Goal: Obtain resource: Download file/media

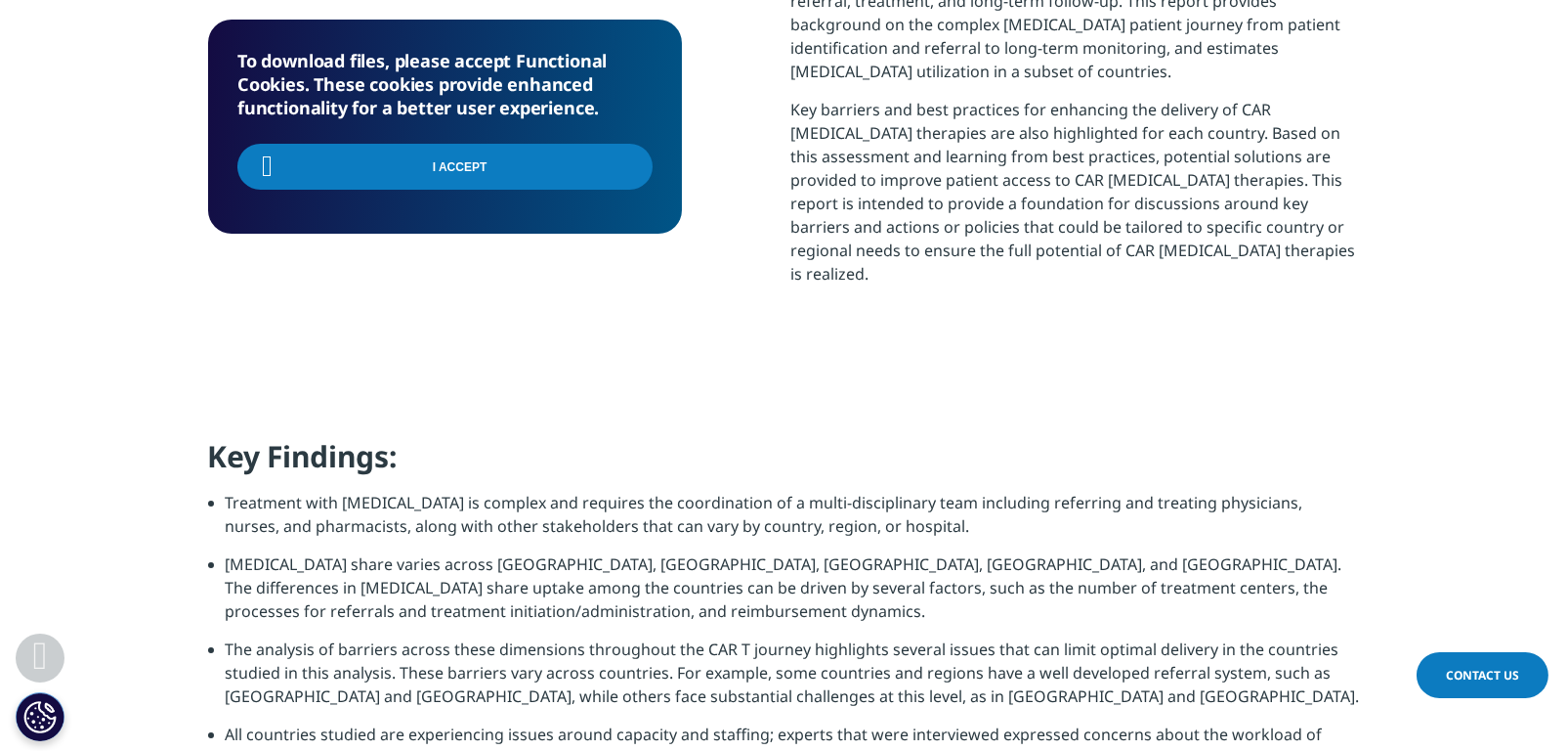
scroll to position [1271, 0]
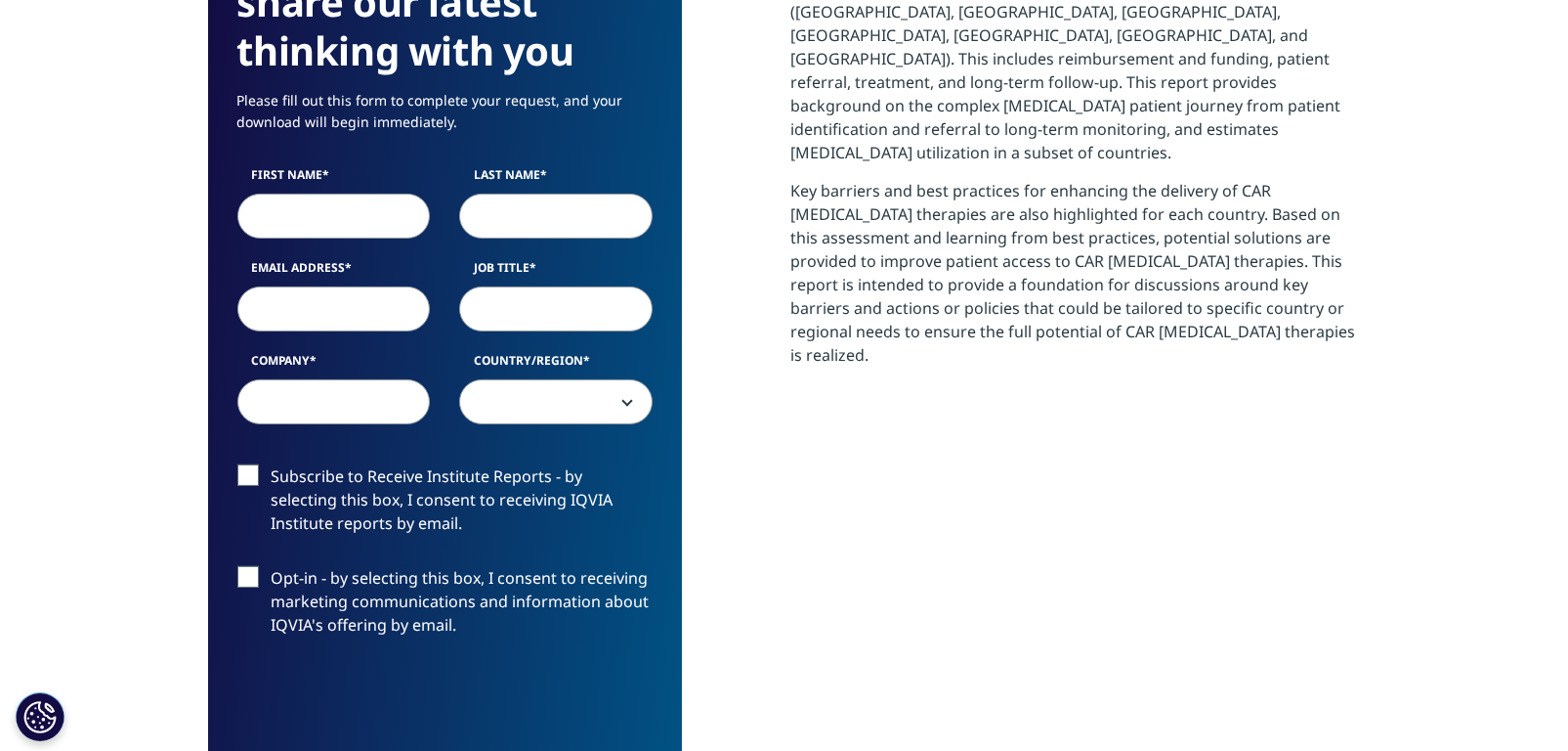
scroll to position [977, 0]
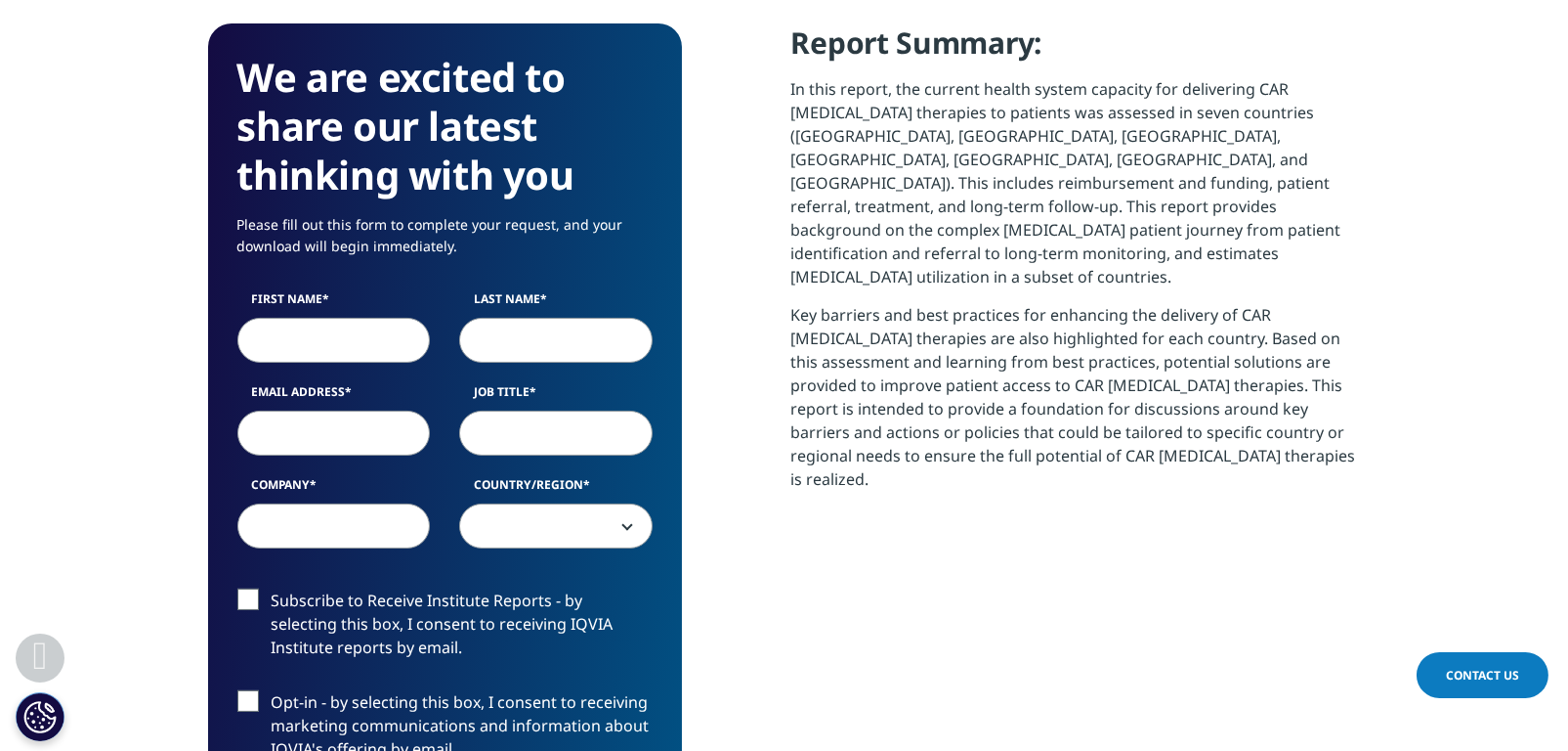
click at [318, 317] on input "First Name" at bounding box center [333, 339] width 193 height 45
type input "Isobel"
type input "[PERSON_NAME]"
type input "[EMAIL_ADDRESS][DOMAIN_NAME]"
type input "Novo Holdings"
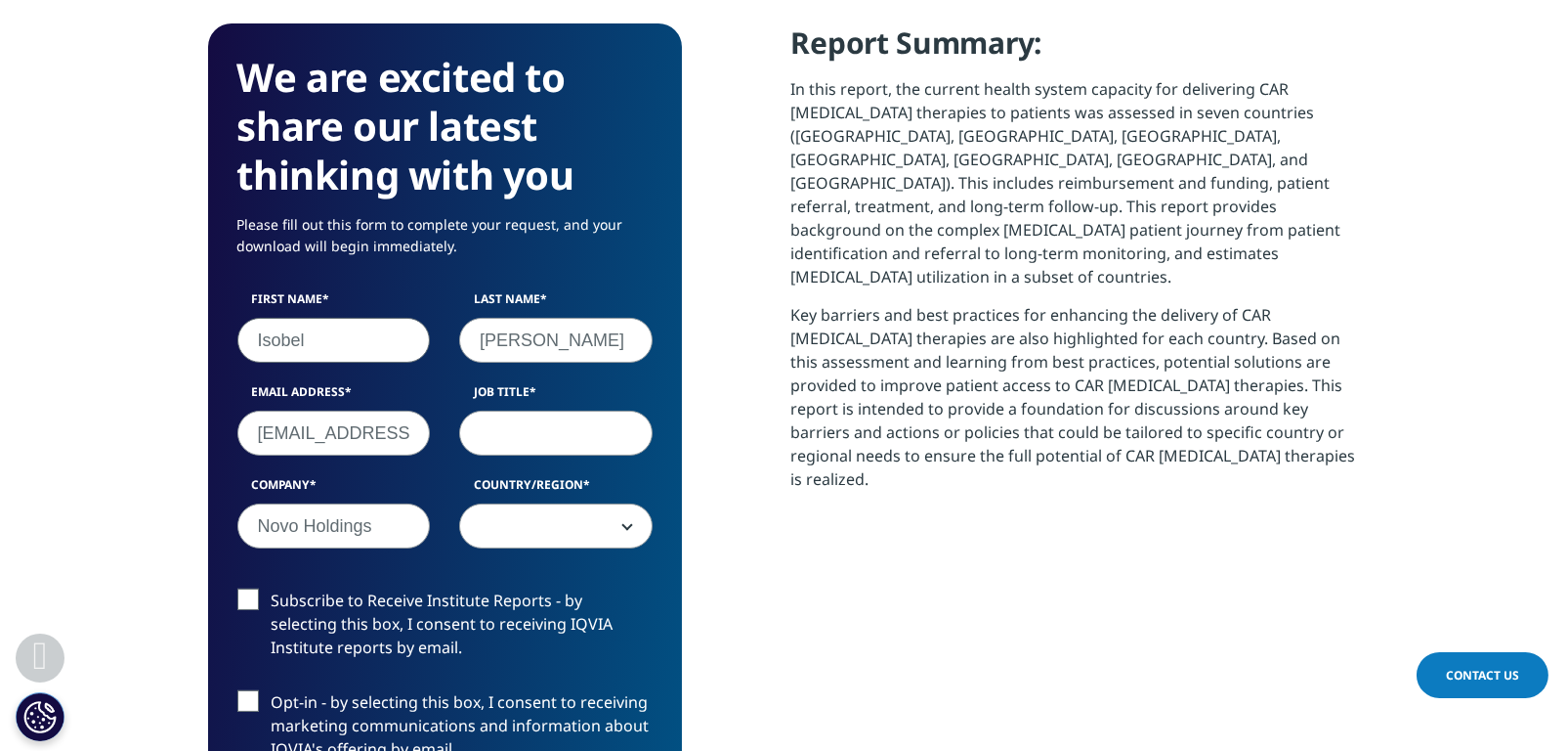
select select "[GEOGRAPHIC_DATA]"
click at [570, 411] on input "Job Title" at bounding box center [555, 433] width 193 height 45
type input "Associate"
drag, startPoint x: 763, startPoint y: 609, endPoint x: 681, endPoint y: 588, distance: 84.6
click at [759, 607] on div "We are excited to share our latest thinking with you Please fill out this form …" at bounding box center [784, 563] width 1153 height 1080
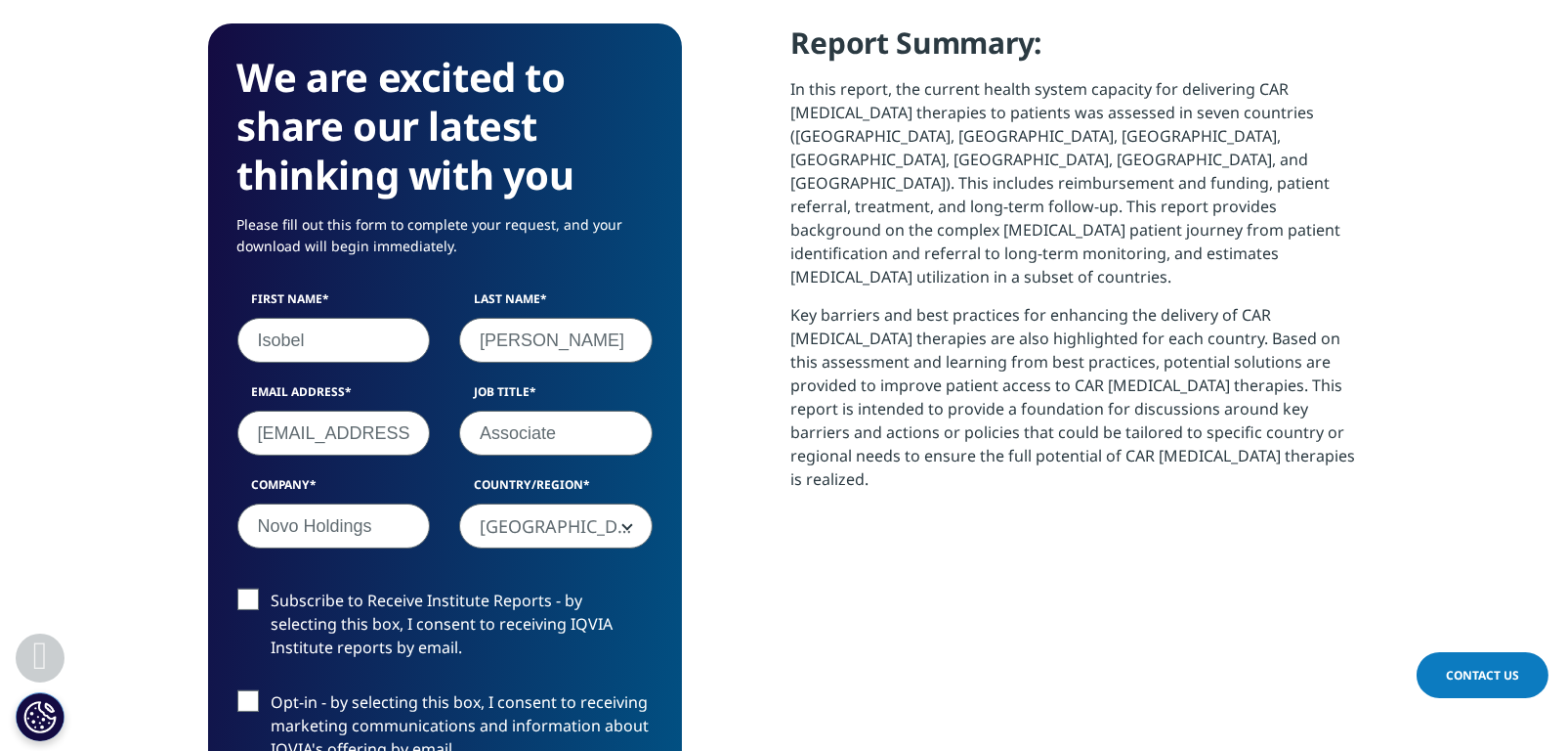
click at [599, 504] on span "[GEOGRAPHIC_DATA]" at bounding box center [555, 526] width 191 height 45
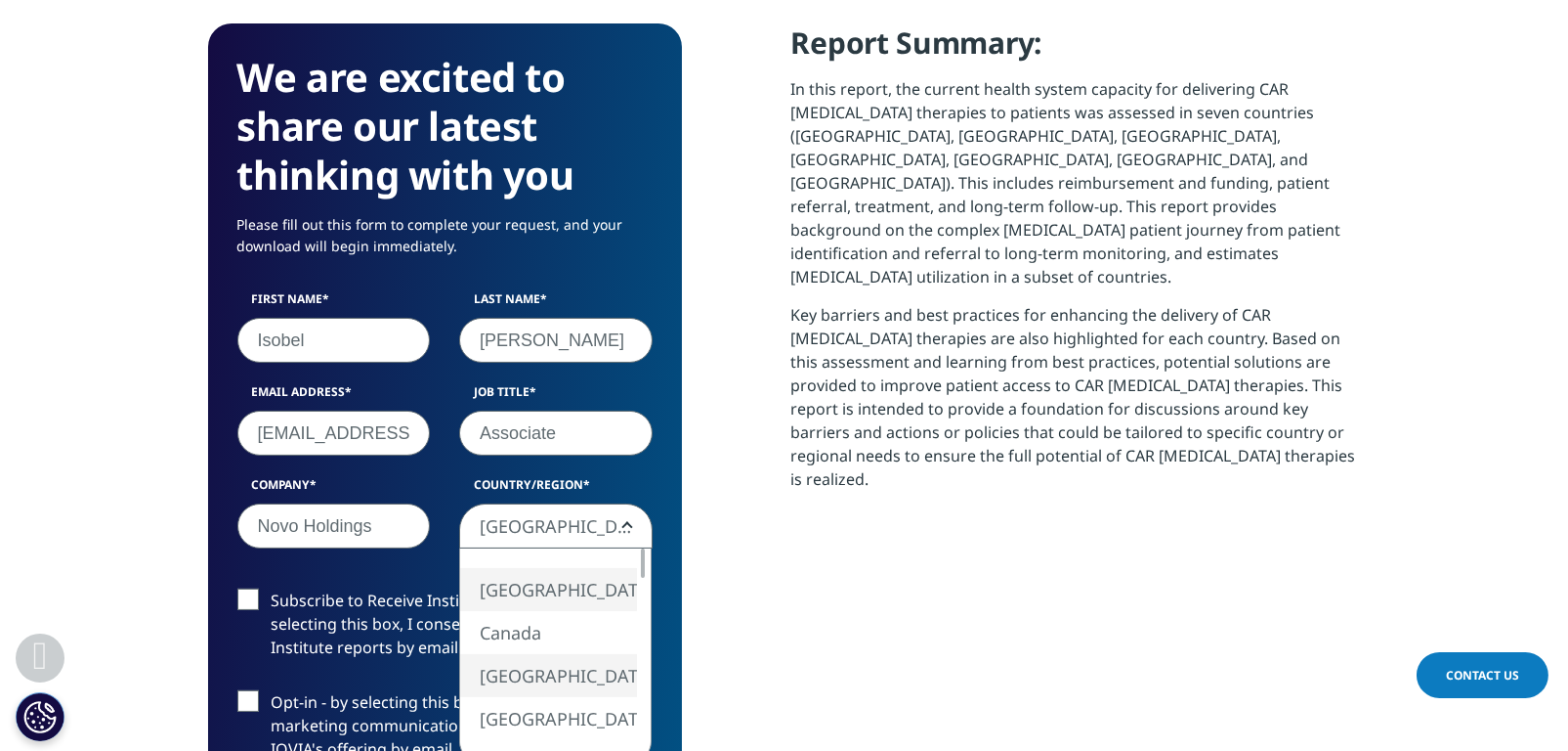
select select "[GEOGRAPHIC_DATA]"
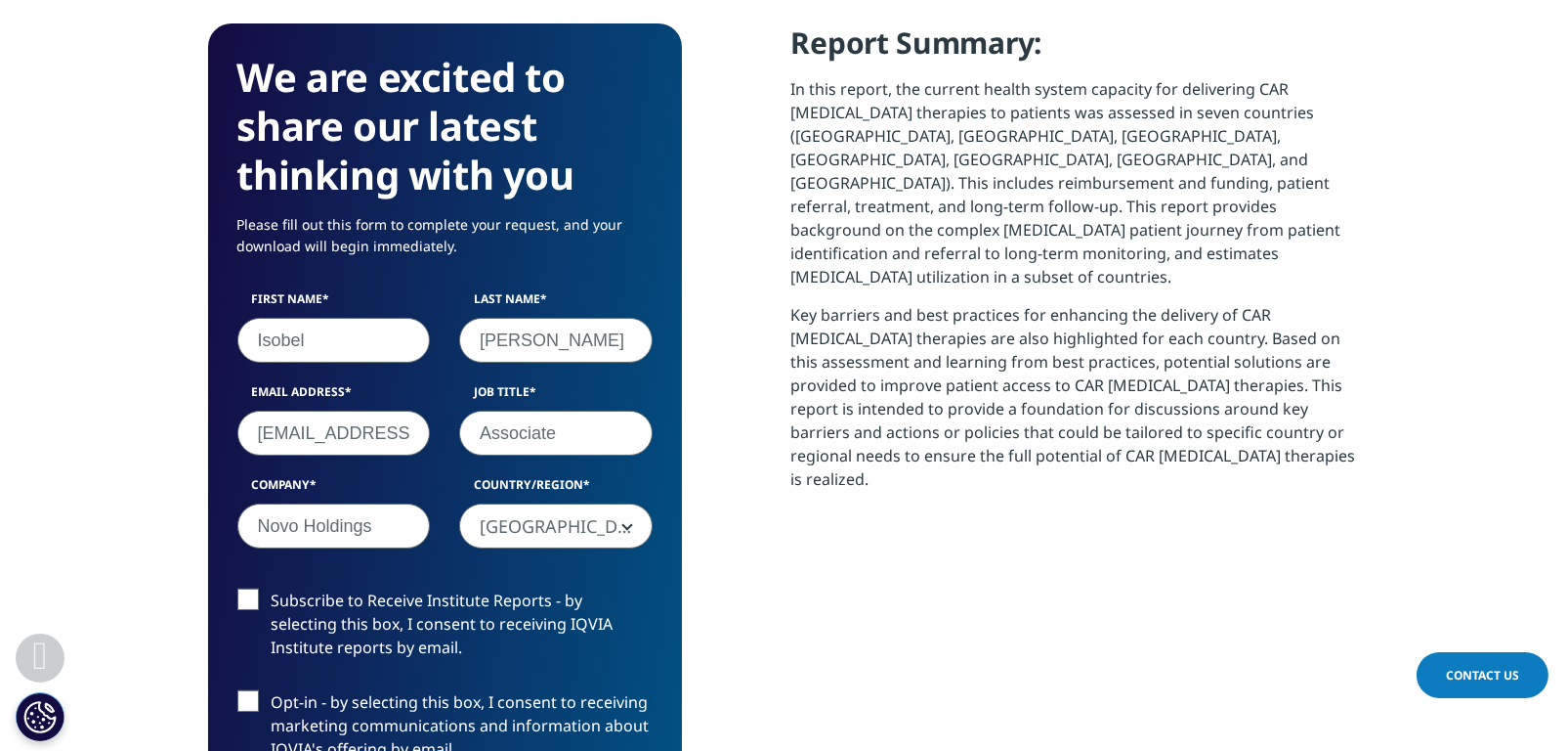
click at [363, 588] on label "Subscribe to Receive Institute Reports - by selecting this box, I consent to re…" at bounding box center [444, 629] width 416 height 81
click at [272, 588] on input "Subscribe to Receive Institute Reports - by selecting this box, I consent to re…" at bounding box center [272, 588] width 0 height 0
click at [358, 588] on label "Subscribe to Receive Institute Reports - by selecting this box, I consent to re…" at bounding box center [444, 629] width 416 height 81
click at [272, 588] on input "Subscribe to Receive Institute Reports - by selecting this box, I consent to re…" at bounding box center [272, 588] width 0 height 0
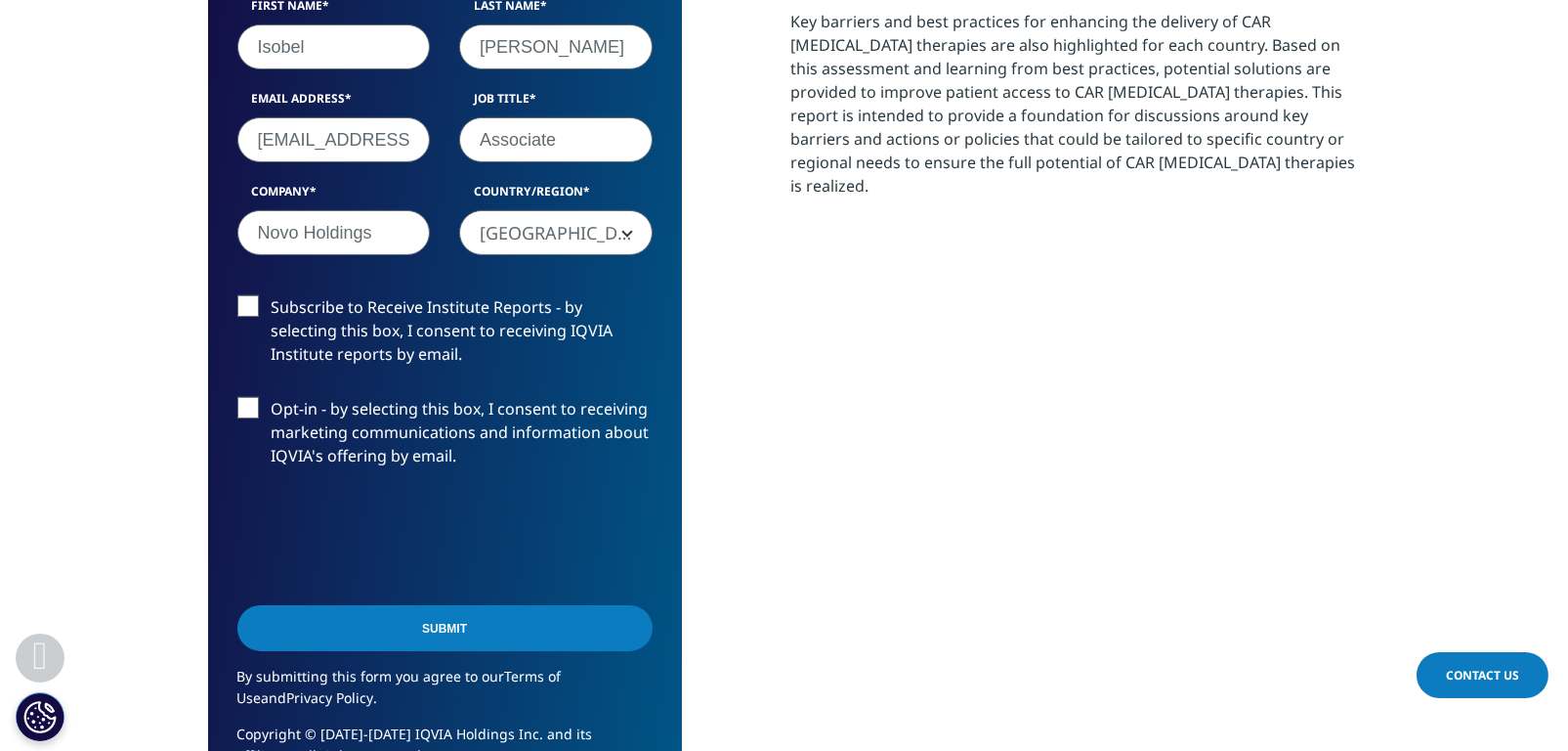
click at [441, 605] on input "Submit" at bounding box center [444, 628] width 416 height 46
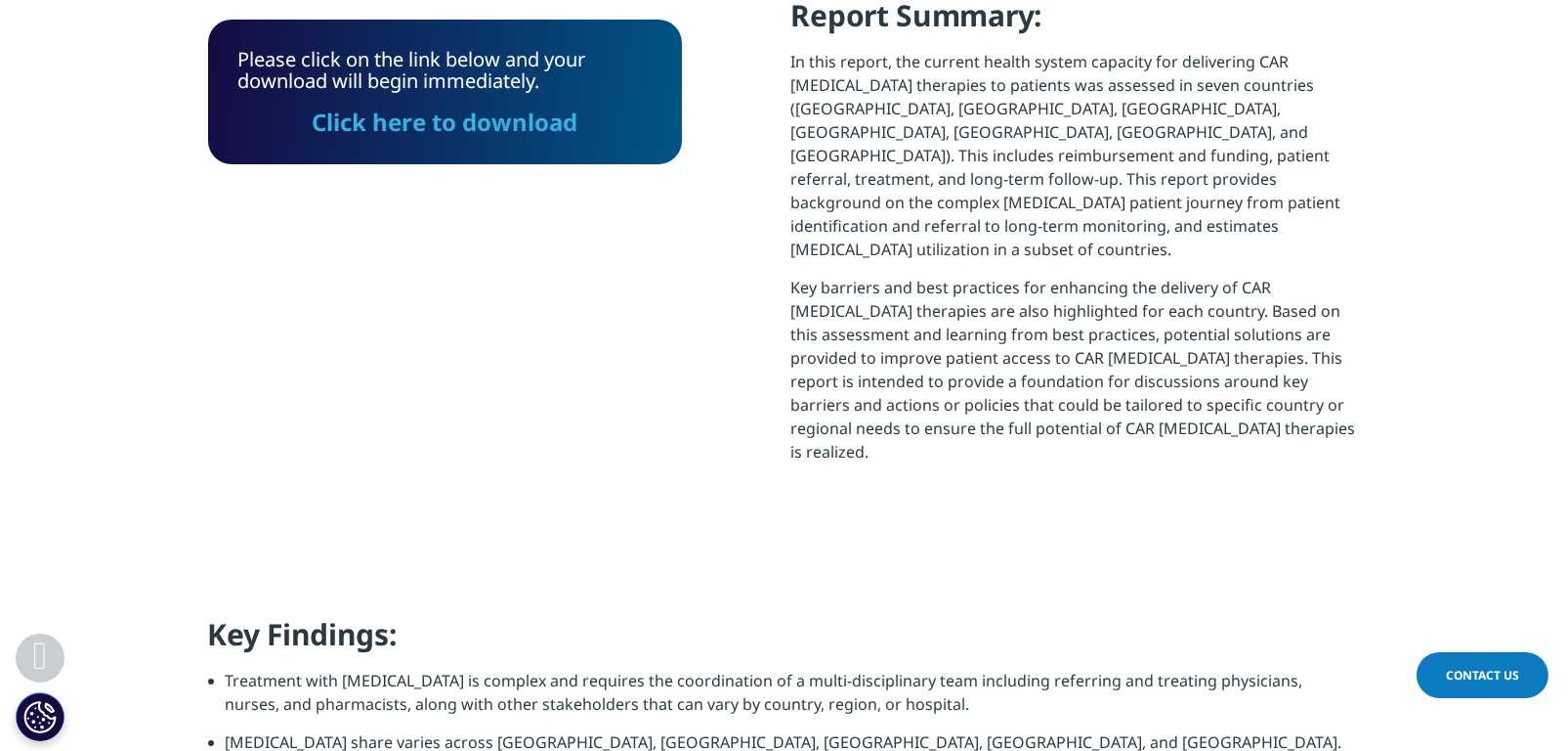
scroll to position [956, 0]
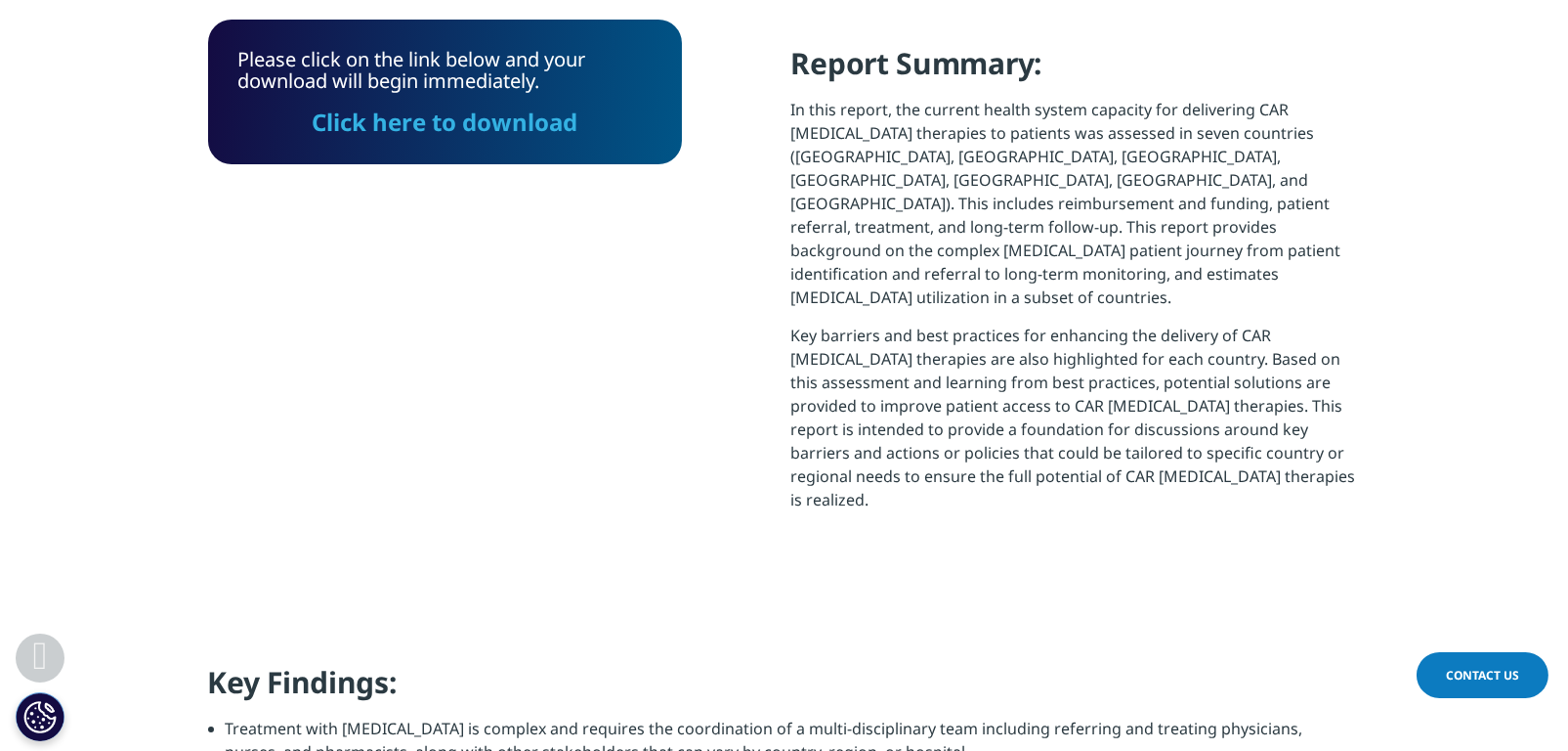
click at [491, 125] on link "Click here to download" at bounding box center [445, 121] width 266 height 33
